Goal: Task Accomplishment & Management: Manage account settings

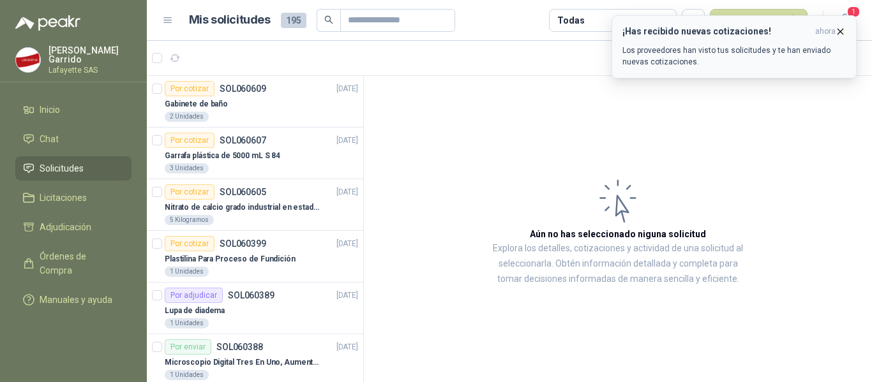
click at [742, 61] on p "Los proveedores han visto tus solicitudes y te han enviado nuevas cotizaciones." at bounding box center [733, 56] width 223 height 23
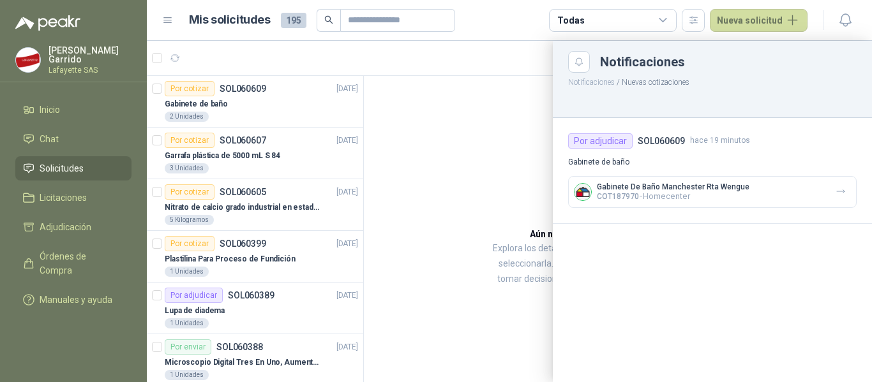
click at [680, 190] on p "Gabinete De Baño Manchester Rta Wengue" at bounding box center [673, 187] width 153 height 9
click at [839, 192] on icon "button" at bounding box center [841, 191] width 8 height 3
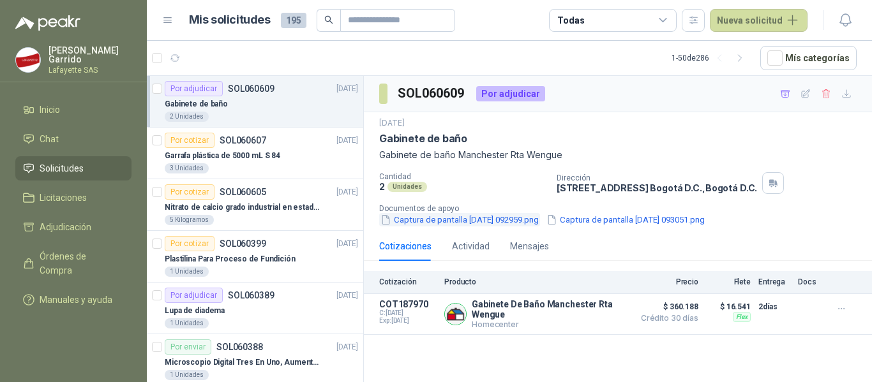
click at [505, 218] on button "Captura de pantalla [DATE] 092959.png" at bounding box center [459, 219] width 161 height 13
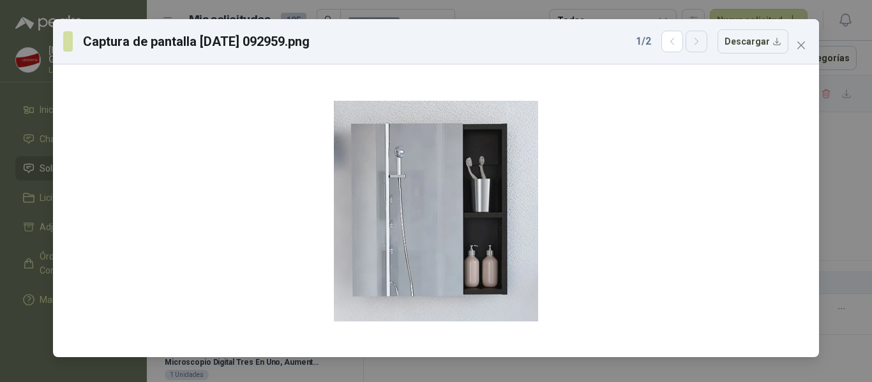
click at [692, 47] on button "button" at bounding box center [696, 42] width 22 height 22
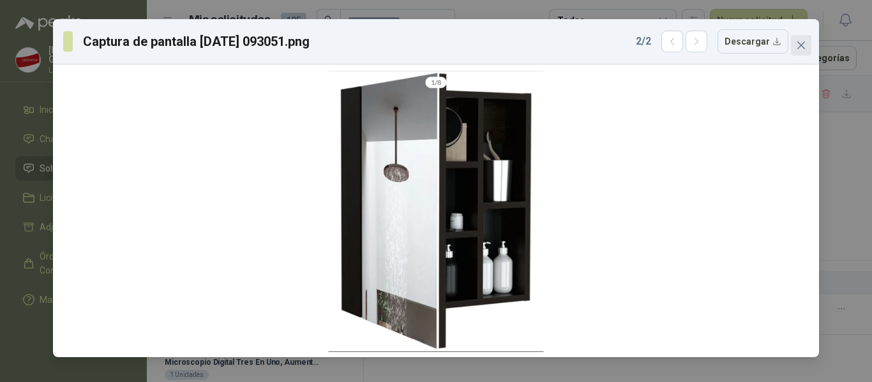
click at [801, 47] on icon "close" at bounding box center [801, 45] width 10 height 10
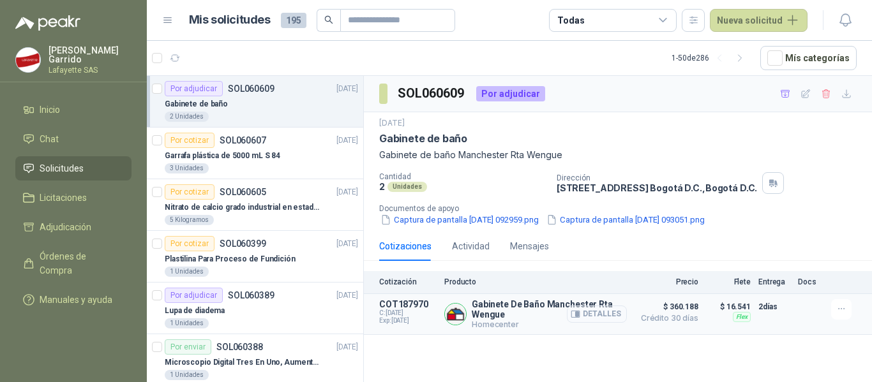
click at [596, 310] on button "Detalles" at bounding box center [597, 314] width 60 height 17
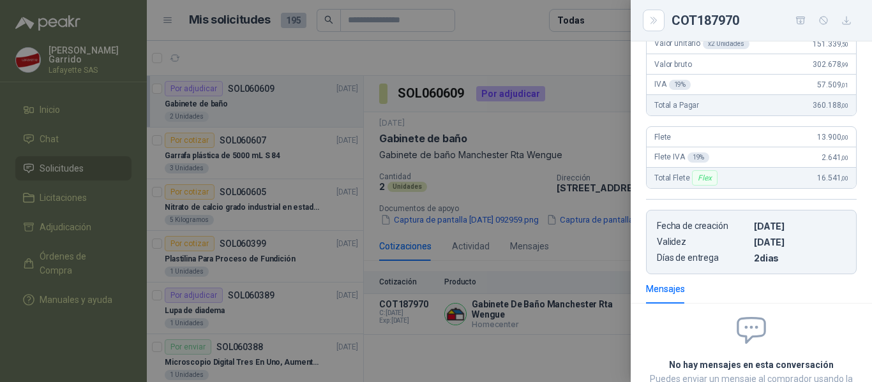
scroll to position [62, 0]
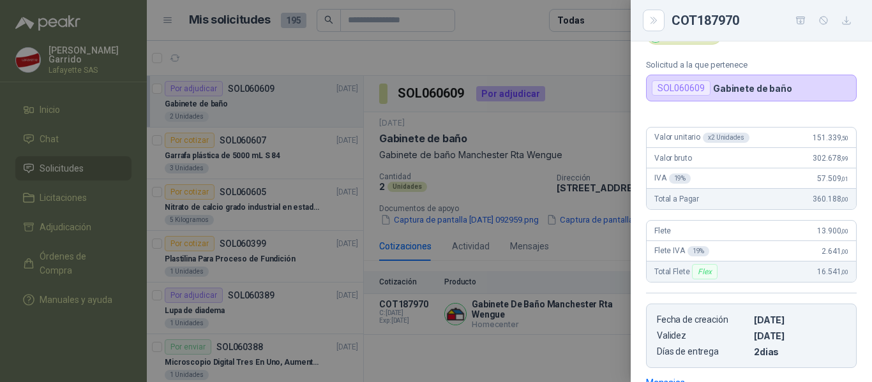
click at [606, 98] on div at bounding box center [436, 191] width 872 height 382
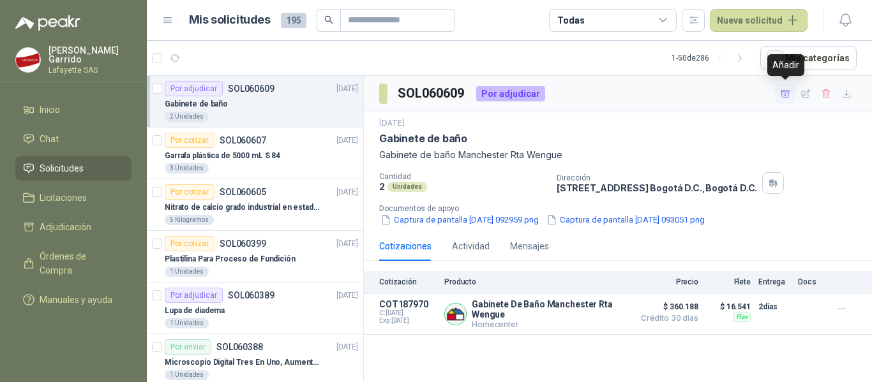
click at [782, 97] on icon "button" at bounding box center [785, 93] width 9 height 7
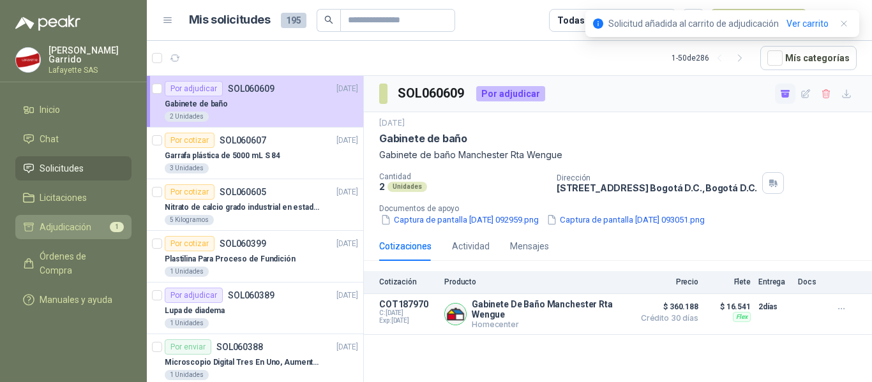
drag, startPoint x: 64, startPoint y: 222, endPoint x: 97, endPoint y: 227, distance: 33.6
click at [64, 222] on span "Adjudicación" at bounding box center [66, 227] width 52 height 14
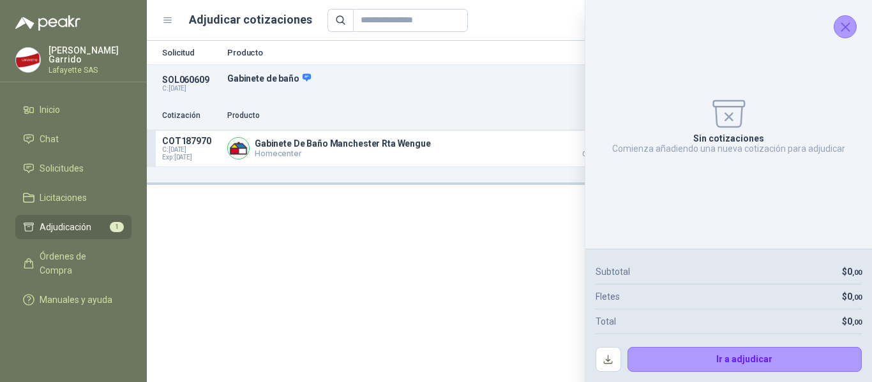
click at [843, 29] on icon "Cerrar" at bounding box center [845, 27] width 8 height 8
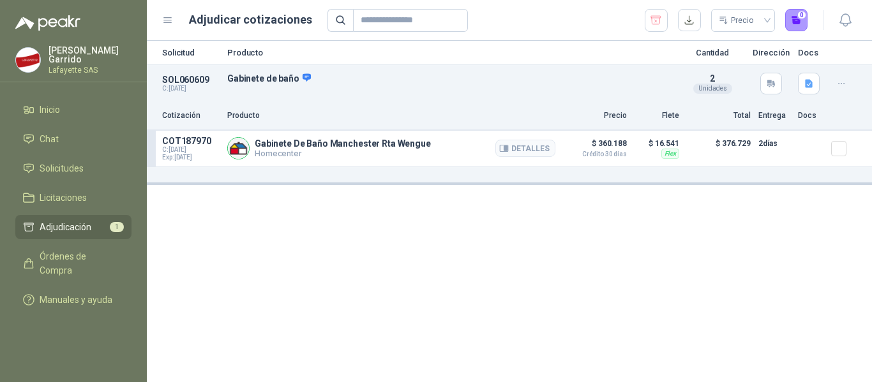
click at [441, 145] on div "Gabinete De Baño Manchester Rta Wengue Homecenter Detalles" at bounding box center [391, 149] width 328 height 26
click at [343, 144] on p "Gabinete De Baño Manchester Rta Wengue" at bounding box center [343, 143] width 176 height 10
click at [71, 221] on span "Adjudicación" at bounding box center [66, 227] width 52 height 14
click at [793, 22] on button "1" at bounding box center [796, 20] width 23 height 23
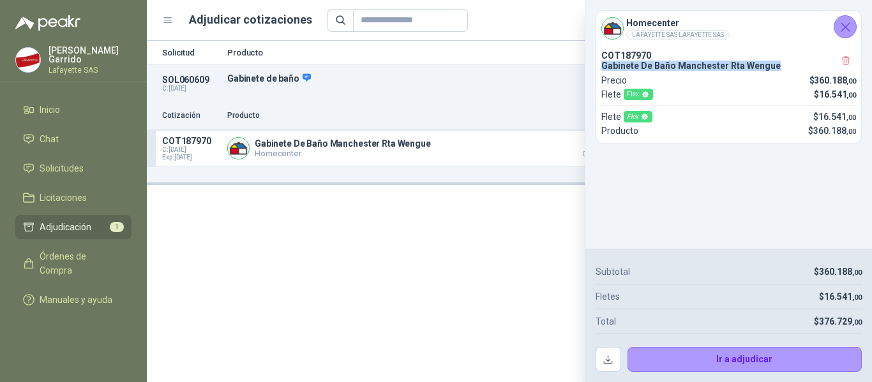
drag, startPoint x: 772, startPoint y: 66, endPoint x: 601, endPoint y: 66, distance: 171.7
click at [601, 66] on div "COT187970 Gabinete De Baño Manchester Rta Wengue Precio $ 360.188 ,00 [PERSON_N…" at bounding box center [728, 94] width 265 height 98
copy p "Gabinete De Baño Manchester Rta Wengue"
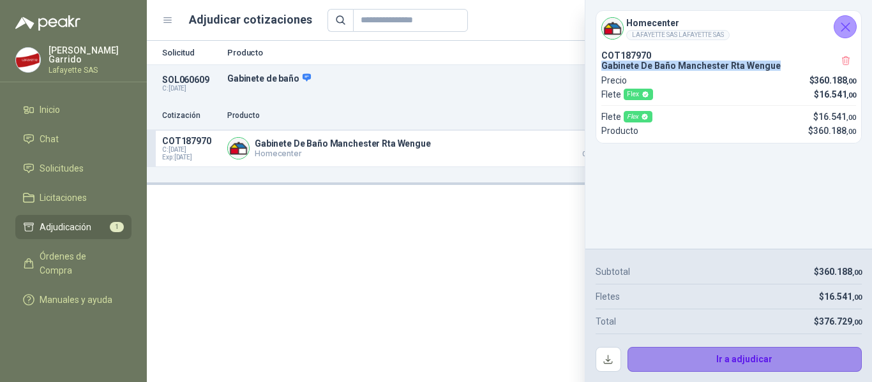
click at [691, 359] on button "Ir a adjudicar" at bounding box center [744, 360] width 235 height 26
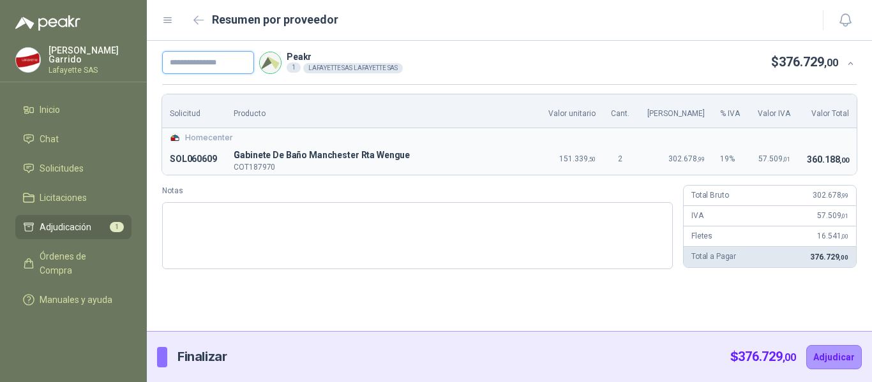
click at [210, 60] on input "text" at bounding box center [208, 62] width 92 height 23
paste input "******"
type input "******"
click at [841, 362] on button "Adjudicar" at bounding box center [834, 357] width 56 height 24
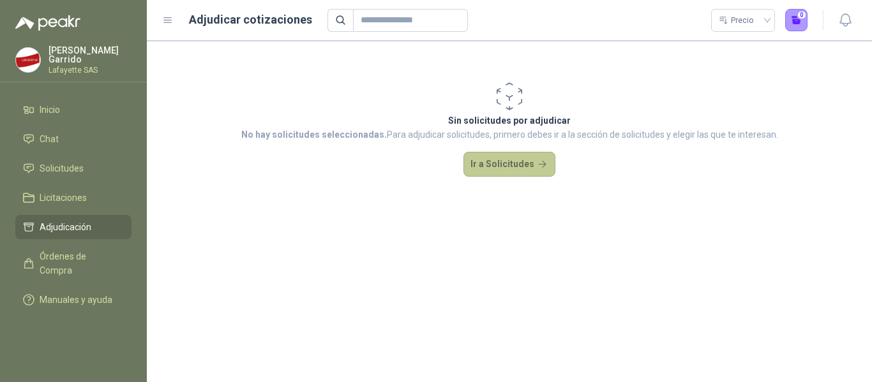
click at [502, 167] on button "Ir a Solicitudes" at bounding box center [509, 165] width 92 height 26
